Goal: Task Accomplishment & Management: Manage account settings

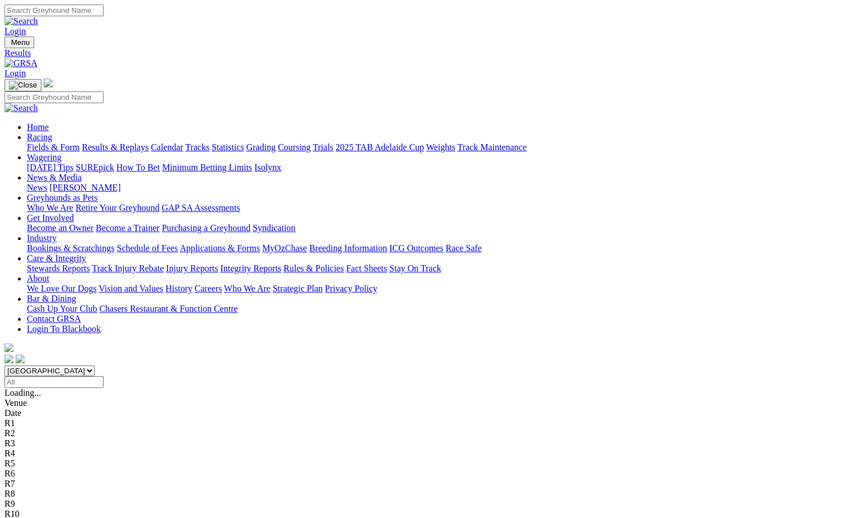
click at [104, 15] on input "Search" at bounding box center [53, 10] width 99 height 12
click at [104, 16] on input "Search" at bounding box center [53, 10] width 99 height 12
type input "steph for three"
click at [26, 26] on link "Login" at bounding box center [14, 31] width 21 height 10
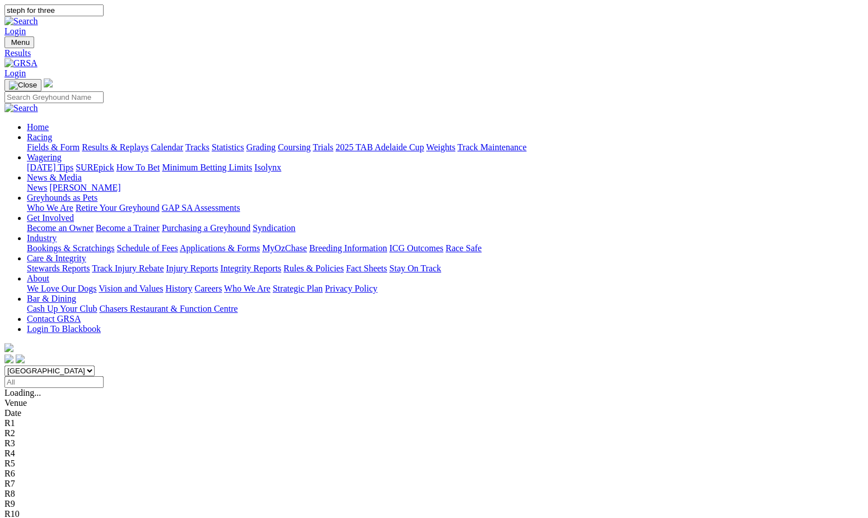
drag, startPoint x: 397, startPoint y: 166, endPoint x: 312, endPoint y: 148, distance: 87.1
type input "[EMAIL_ADDRESS][DOMAIN_NAME]"
